Goal: Check status: Check status

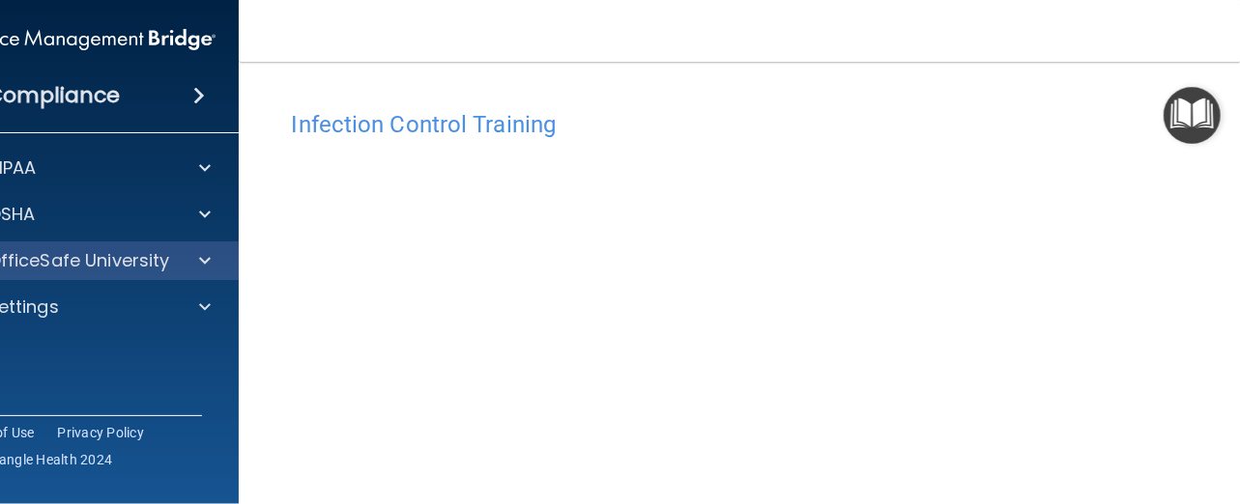
scroll to position [290, 0]
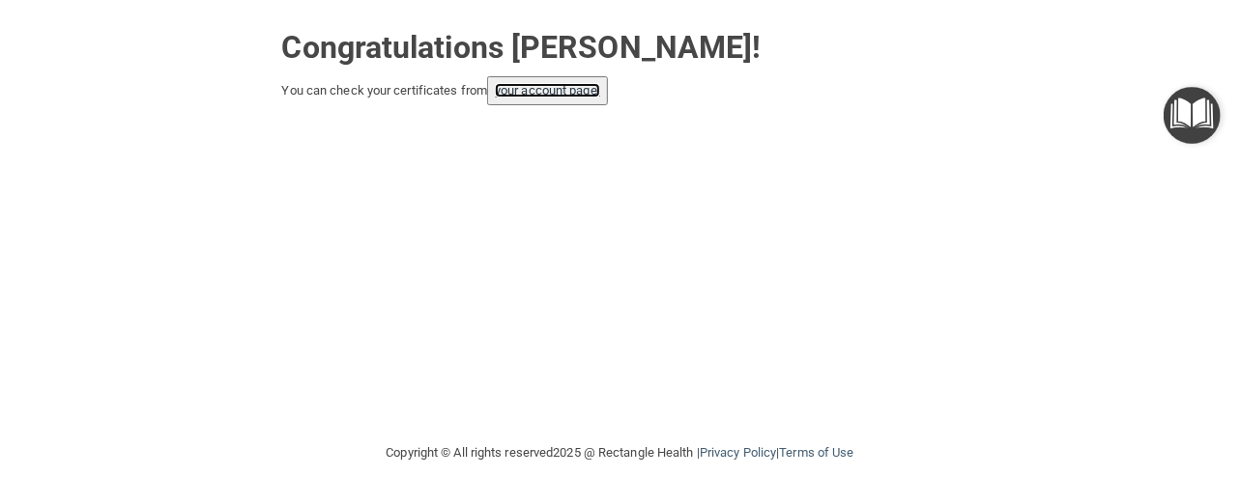
click at [584, 90] on link "your account page!" at bounding box center [547, 90] width 105 height 14
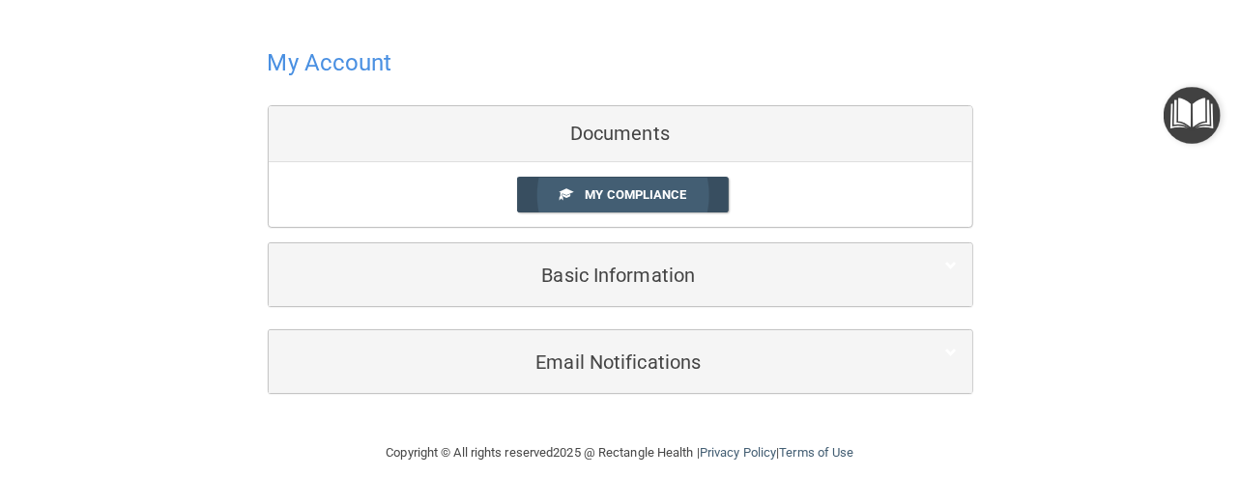
click at [636, 198] on span "My Compliance" at bounding box center [635, 194] width 101 height 14
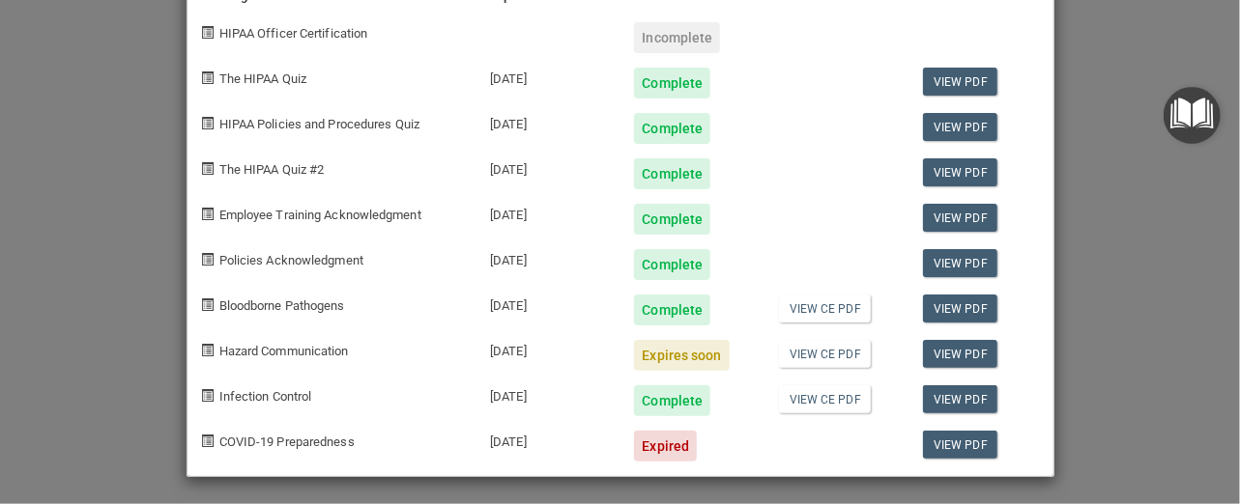
scroll to position [103, 0]
click at [950, 347] on link "View PDF" at bounding box center [960, 353] width 74 height 28
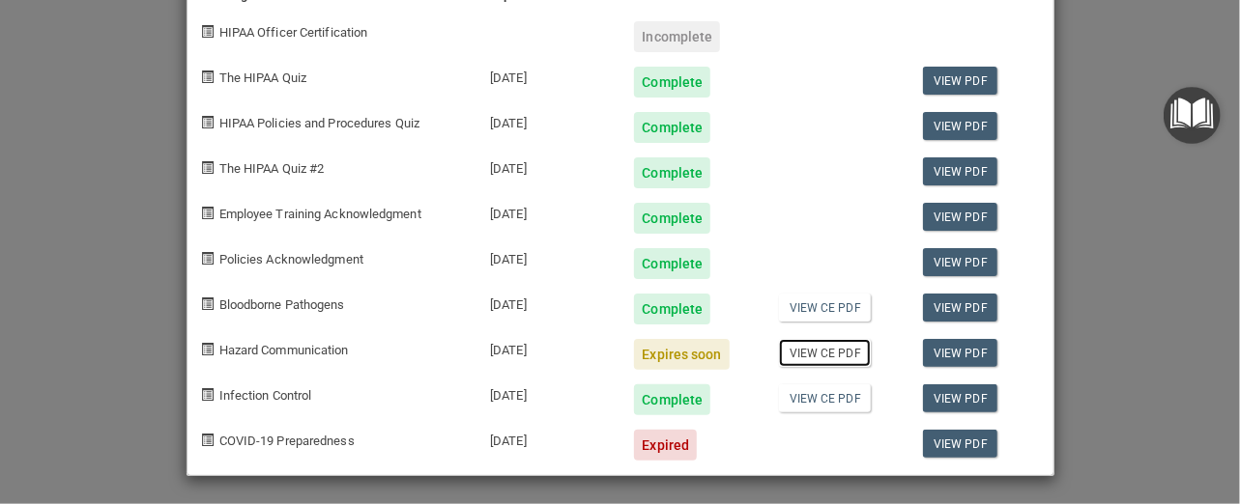
click at [842, 355] on link "View CE PDF" at bounding box center [825, 353] width 92 height 28
click at [844, 397] on link "View CE PDF" at bounding box center [825, 399] width 92 height 28
click at [1038, 343] on div "View PDF" at bounding box center [980, 347] width 144 height 45
click at [956, 394] on link "View PDF" at bounding box center [960, 399] width 74 height 28
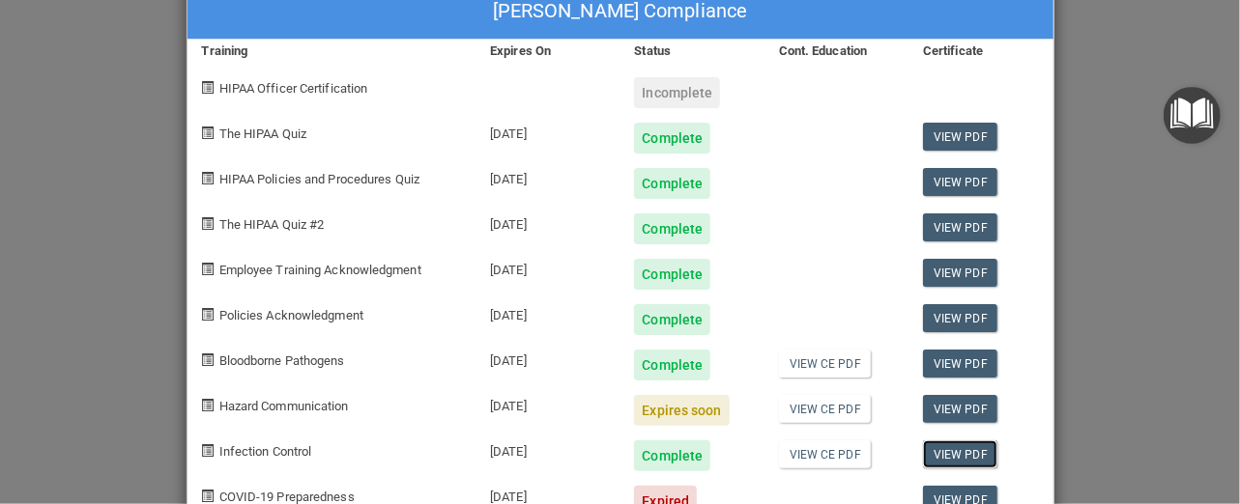
scroll to position [0, 0]
